Goal: Information Seeking & Learning: Learn about a topic

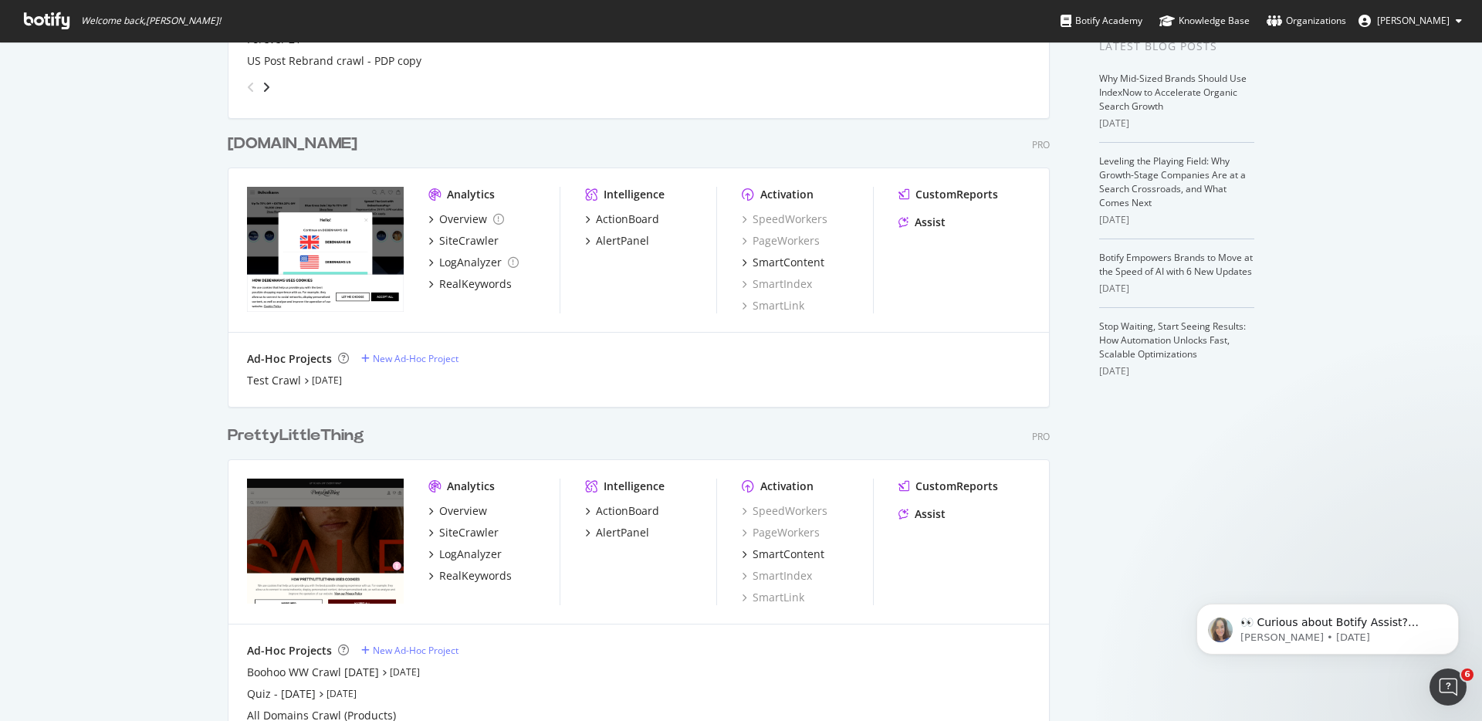
scroll to position [418, 0]
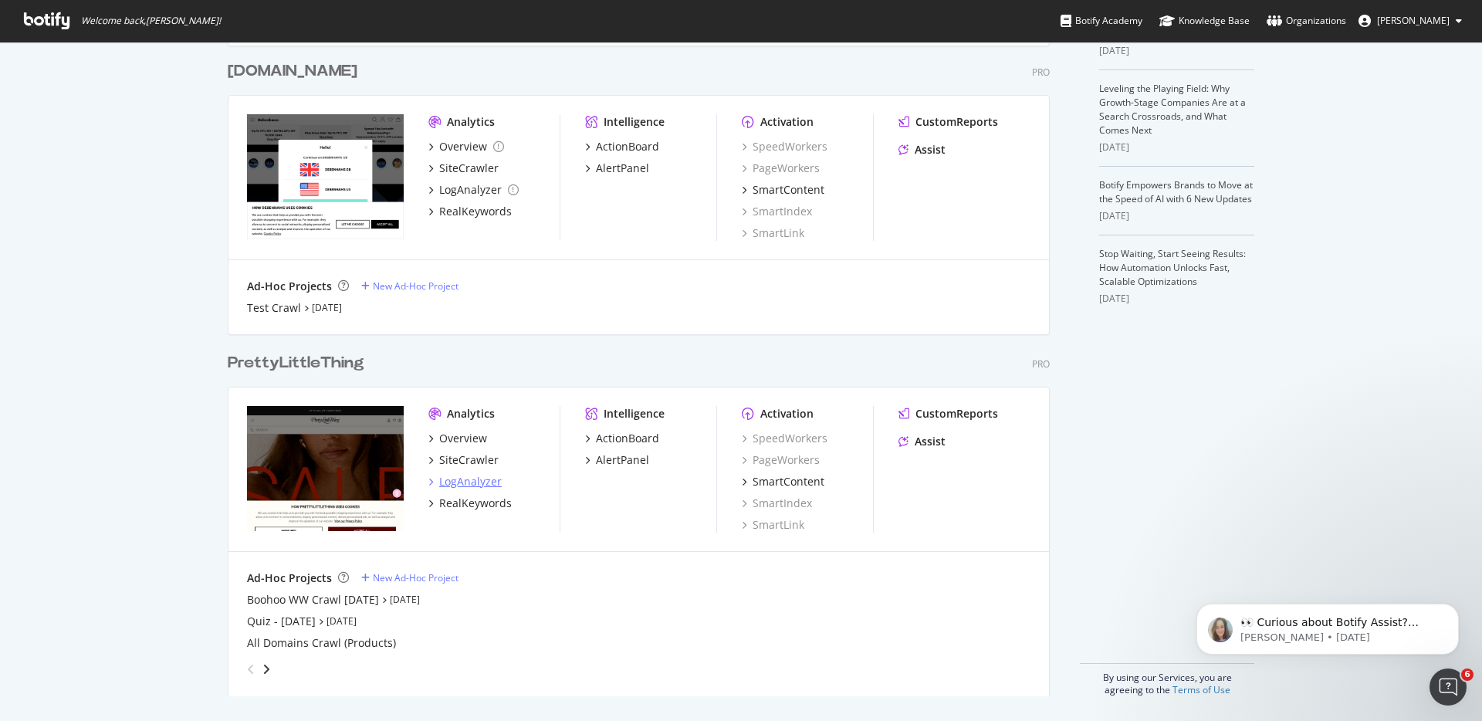
click at [459, 475] on div "LogAnalyzer" at bounding box center [470, 481] width 63 height 15
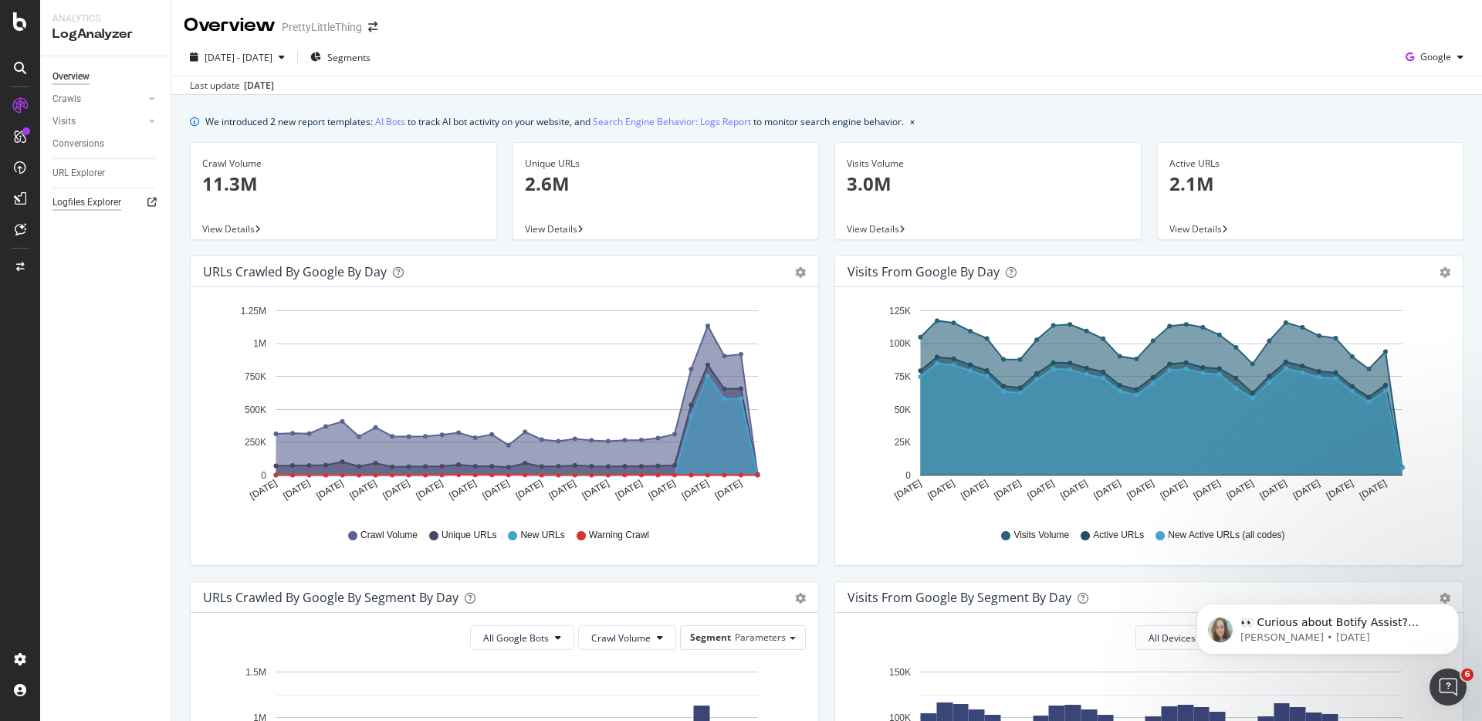
click at [103, 195] on div "Logfiles Explorer" at bounding box center [87, 203] width 69 height 16
click at [273, 59] on span "[DATE] - [DATE]" at bounding box center [239, 57] width 68 height 13
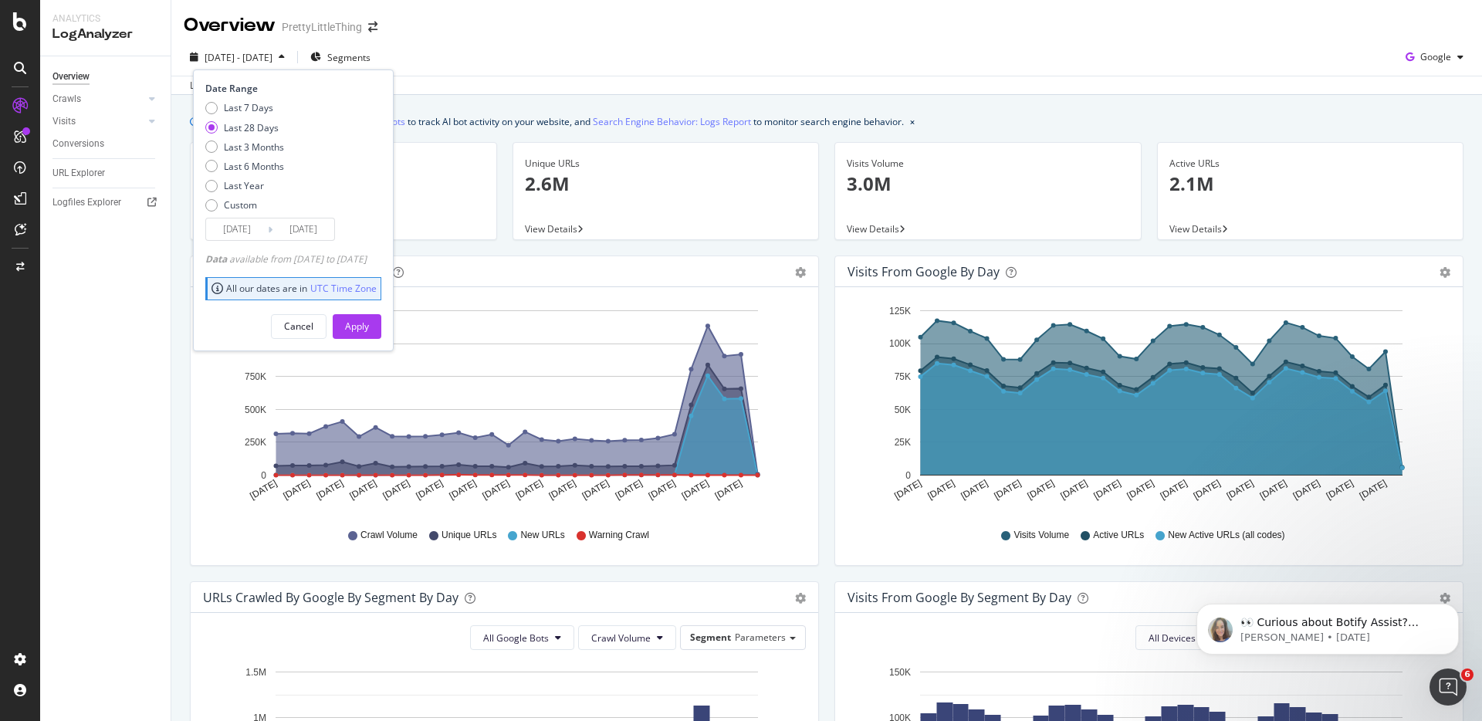
click at [320, 226] on input "[DATE]" at bounding box center [304, 230] width 62 height 22
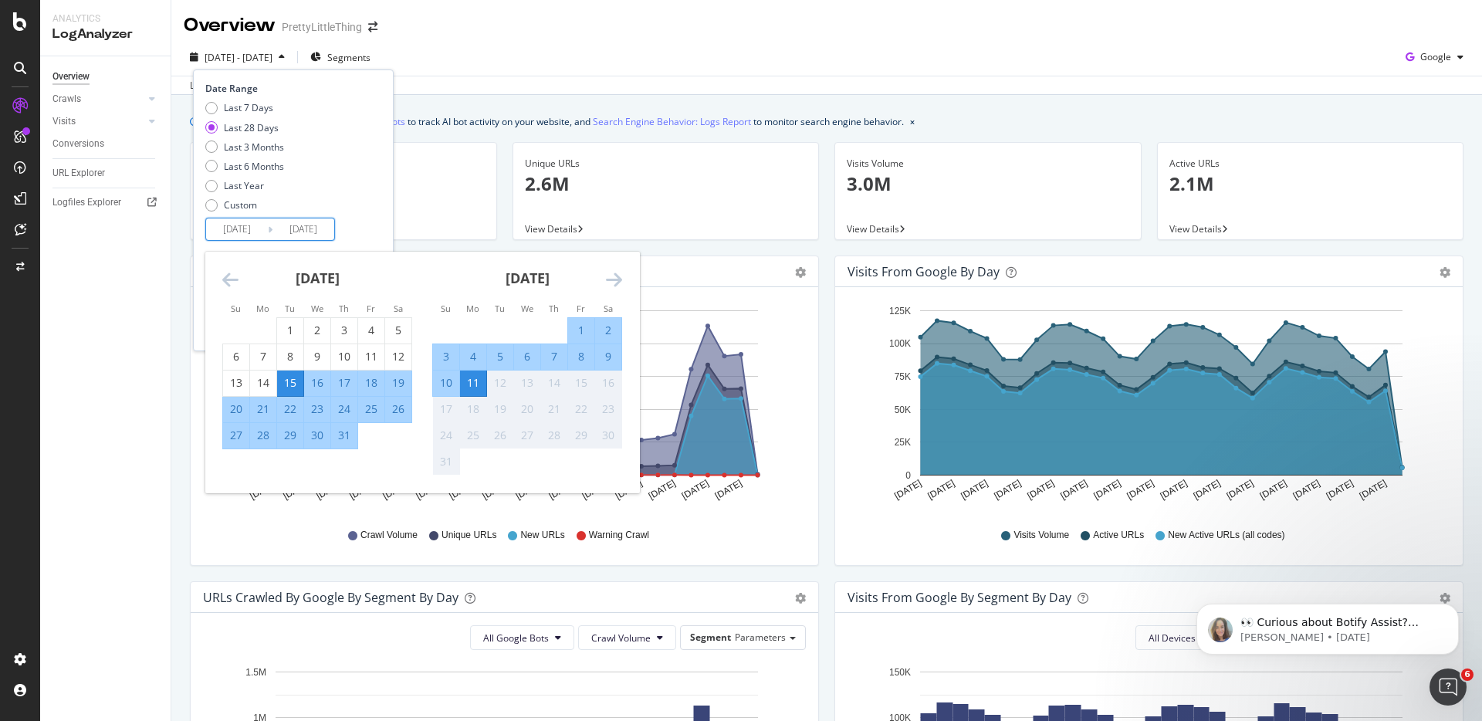
click at [639, 39] on div "[DATE] - [DATE] Segments Date Range Last 7 Days Last 28 Days Last 3 Months Last…" at bounding box center [826, 67] width 1311 height 56
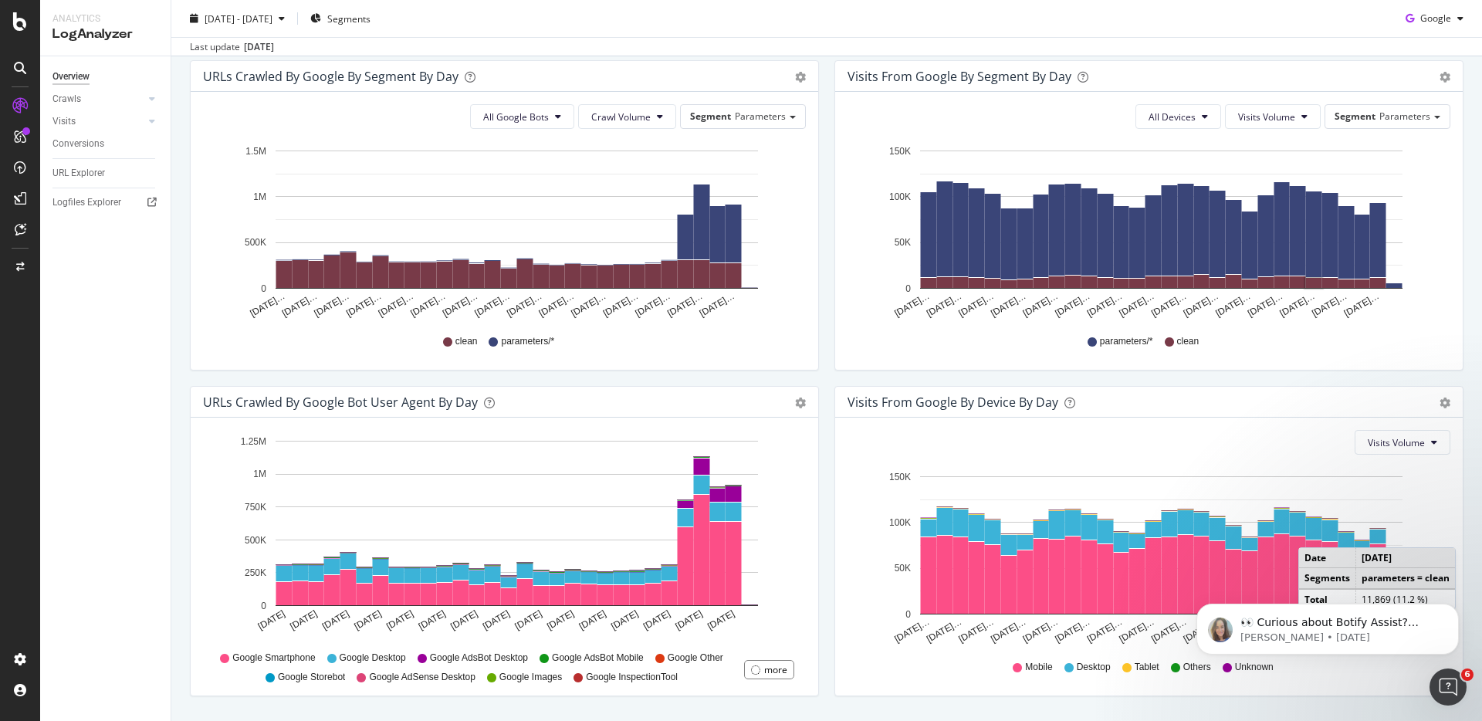
scroll to position [566, 0]
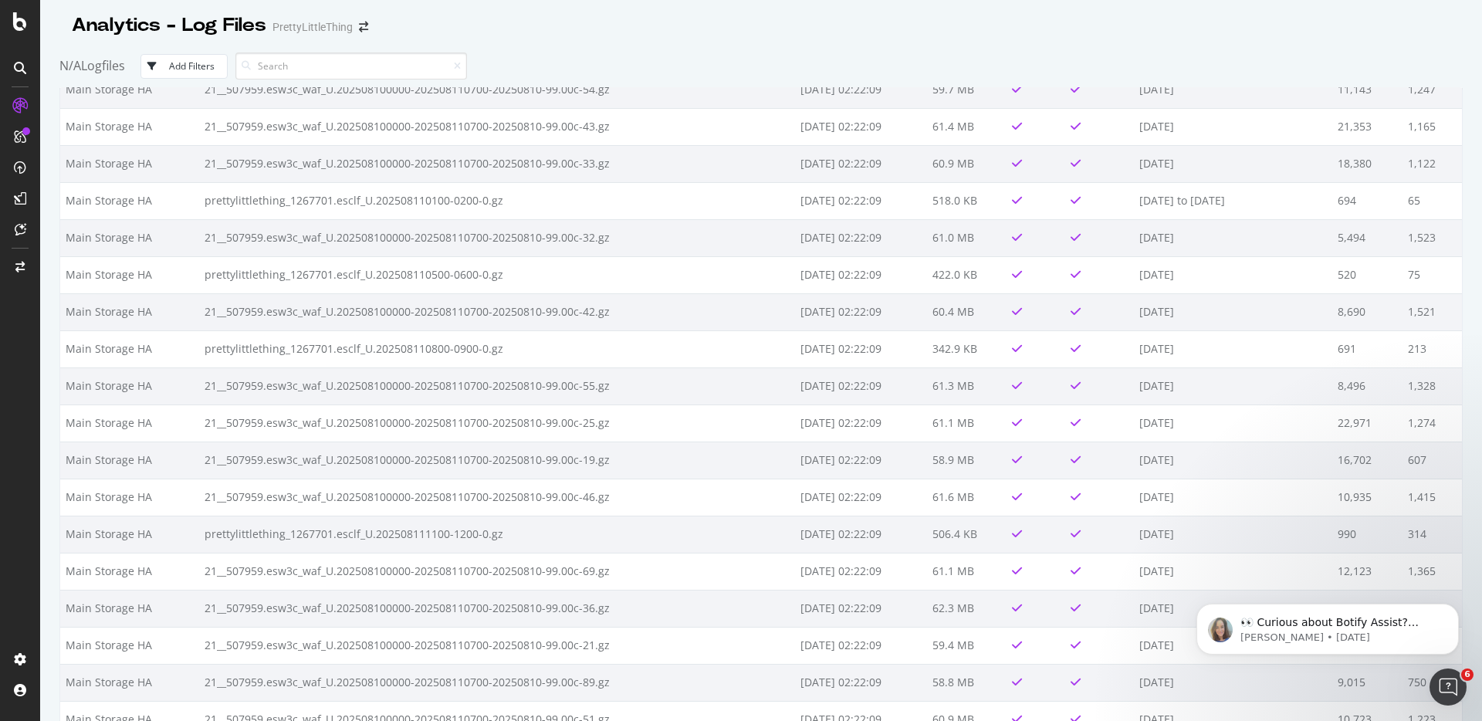
scroll to position [311, 0]
